Goal: Ask a question

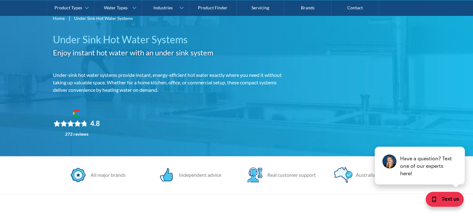
scroll to position [66, 0]
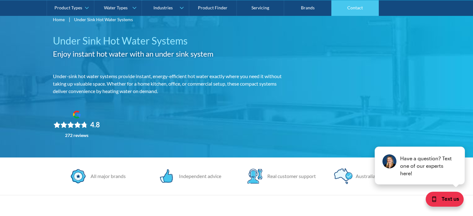
click at [355, 8] on link "Contact" at bounding box center [354, 8] width 47 height 16
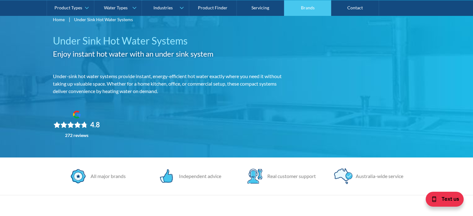
click at [304, 10] on link "Brands" at bounding box center [307, 8] width 47 height 16
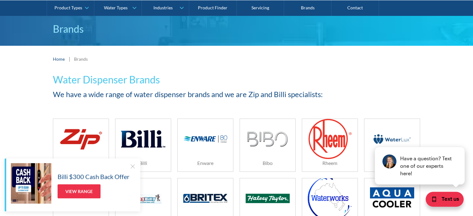
scroll to position [33, 0]
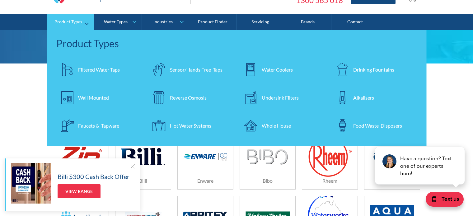
click at [178, 124] on div "Hot Water Systems" at bounding box center [190, 125] width 41 height 7
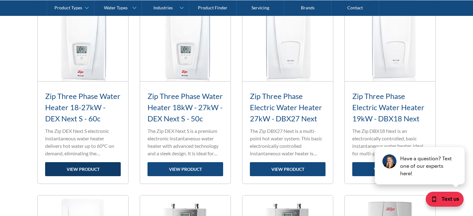
click at [90, 168] on link "view product" at bounding box center [83, 169] width 76 height 14
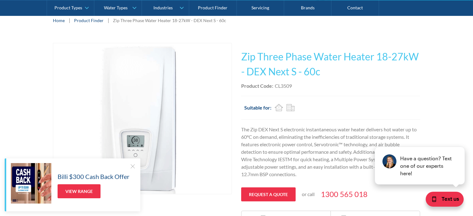
scroll to position [164, 0]
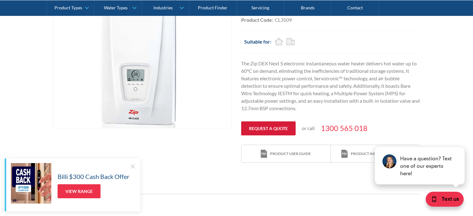
click at [275, 127] on link "Request a quote" at bounding box center [268, 128] width 54 height 14
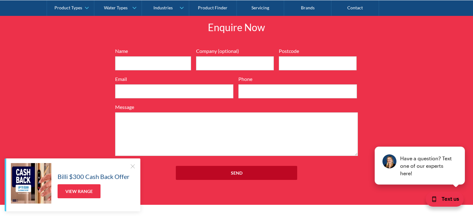
scroll to position [591, 0]
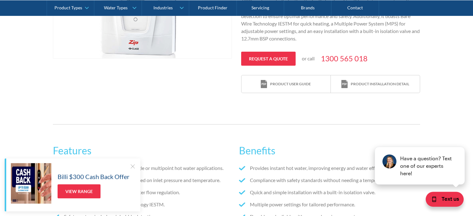
scroll to position [262, 0]
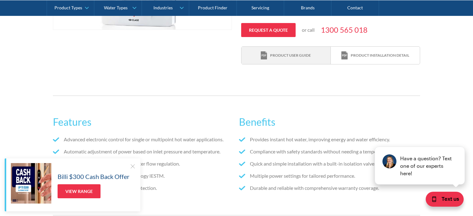
click at [289, 53] on div "Product user guide" at bounding box center [290, 56] width 41 height 6
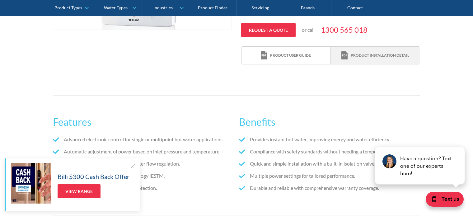
click at [375, 53] on div "Product installation detail" at bounding box center [379, 56] width 58 height 6
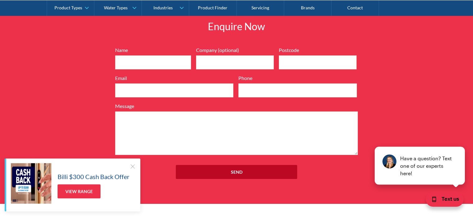
scroll to position [591, 0]
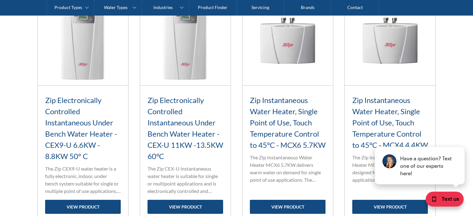
scroll to position [755, 0]
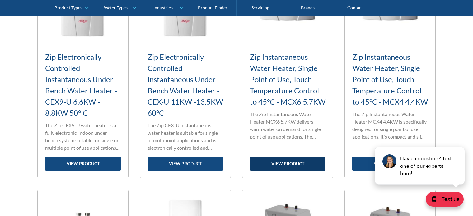
click at [303, 159] on link "view product" at bounding box center [288, 163] width 76 height 14
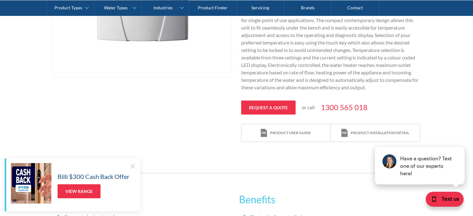
scroll to position [295, 0]
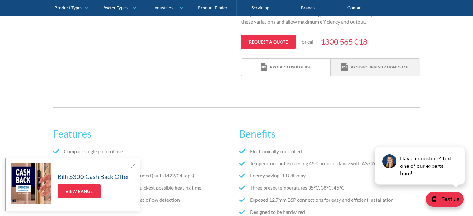
click at [364, 70] on div "Product installation detail" at bounding box center [379, 67] width 58 height 6
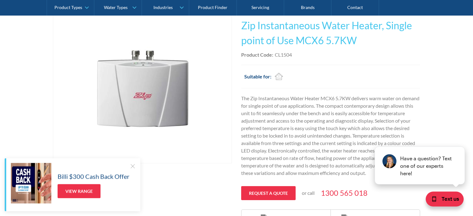
scroll to position [98, 0]
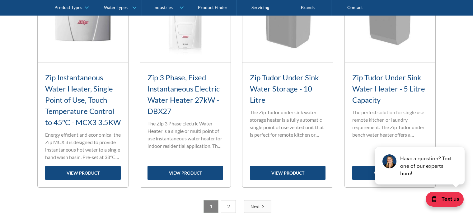
scroll to position [985, 0]
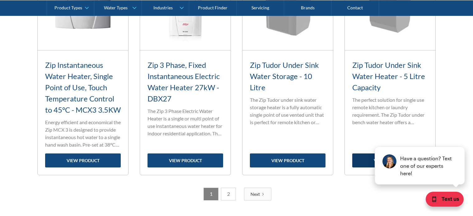
click at [364, 167] on link "view product" at bounding box center [390, 160] width 76 height 14
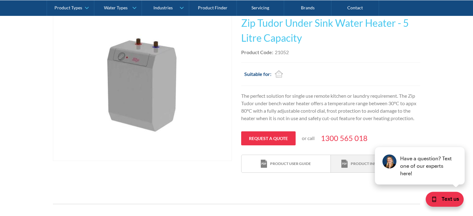
scroll to position [131, 0]
click at [353, 163] on div "Product installation detail" at bounding box center [379, 164] width 58 height 6
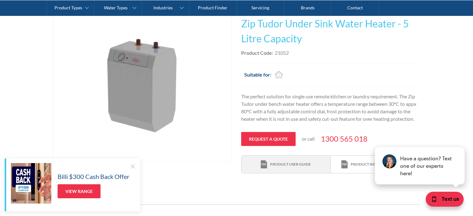
click at [307, 165] on div "Product user guide" at bounding box center [290, 164] width 41 height 6
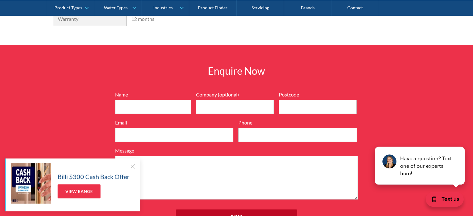
scroll to position [525, 0]
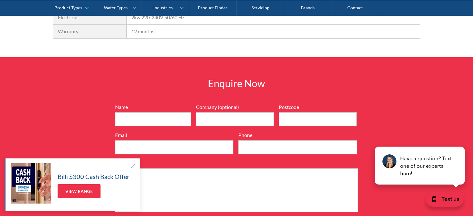
click at [130, 167] on div at bounding box center [132, 166] width 6 height 6
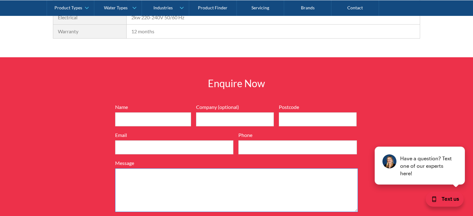
click at [179, 187] on textarea "Message" at bounding box center [236, 190] width 243 height 44
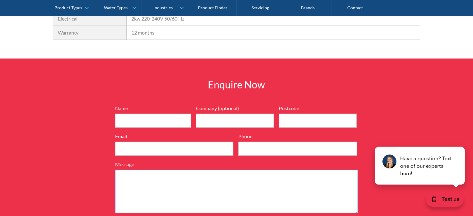
scroll to position [558, 0]
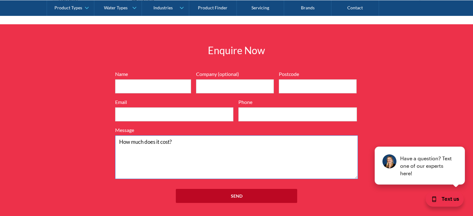
type textarea "How much does it cost?"
click at [152, 83] on input "Name" at bounding box center [153, 86] width 76 height 14
type input "[PERSON_NAME]"
type input "2580"
type input "[EMAIL_ADDRESS][DOMAIN_NAME]"
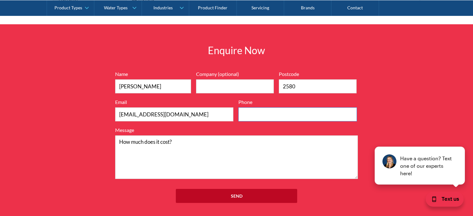
type input "0401007934"
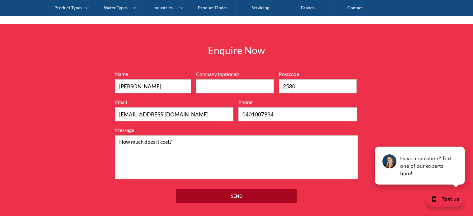
click at [261, 200] on input "Send" at bounding box center [236, 196] width 121 height 14
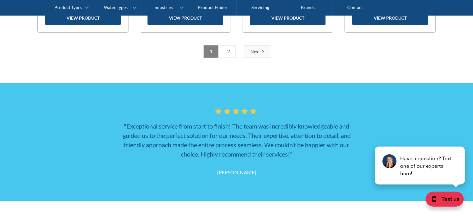
scroll to position [1149, 0]
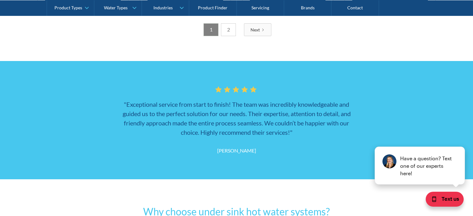
click at [230, 36] on link "2" at bounding box center [228, 29] width 15 height 13
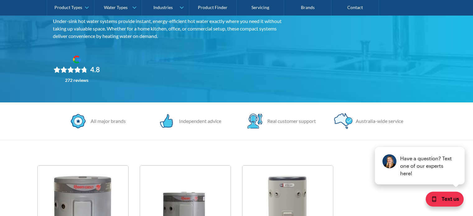
scroll to position [0, 0]
